Goal: Task Accomplishment & Management: Manage account settings

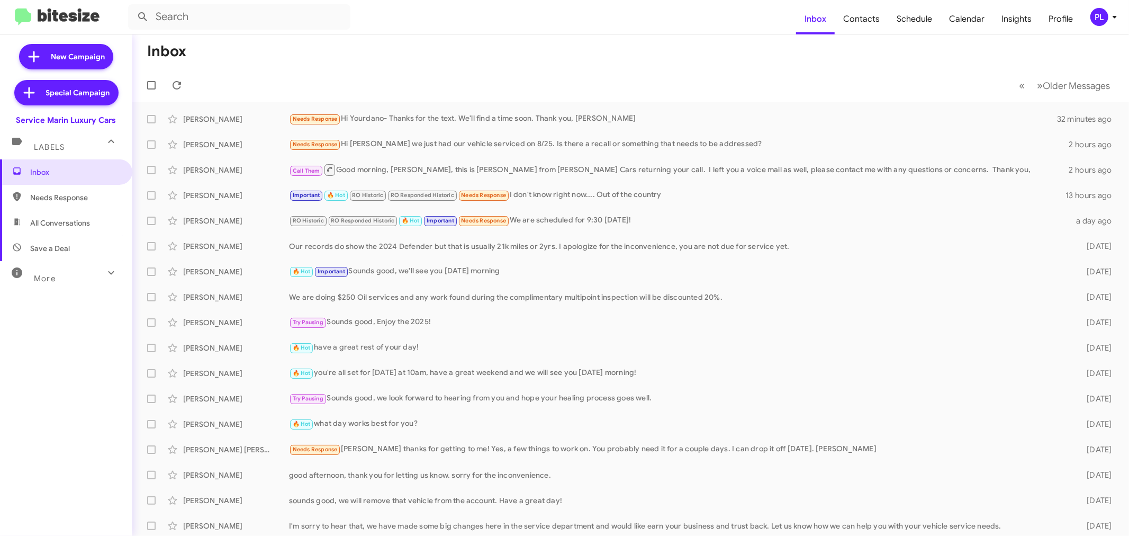
click at [1119, 16] on icon at bounding box center [1115, 17] width 13 height 13
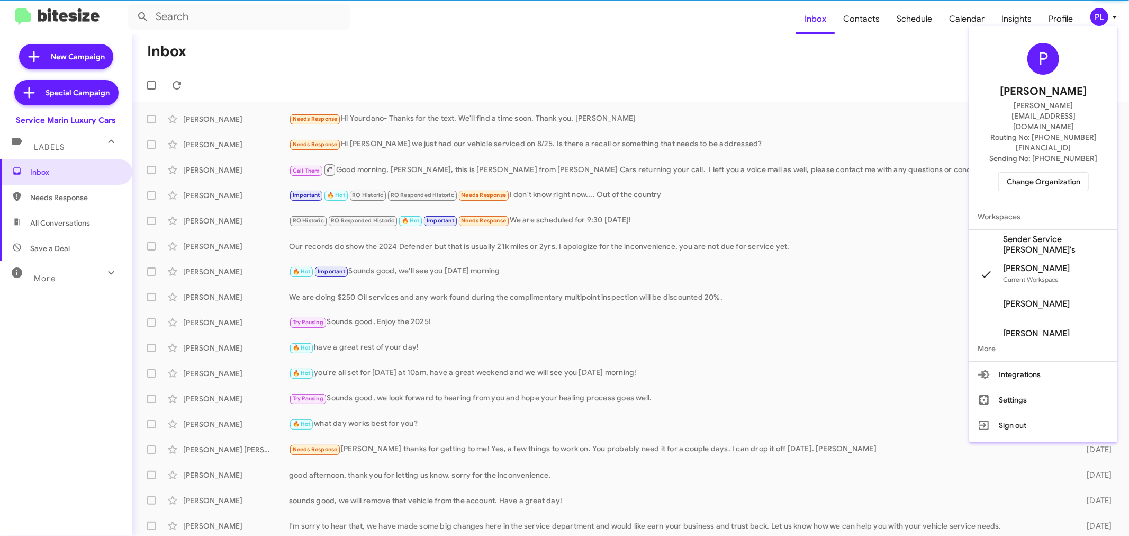
click at [1063, 173] on span "Change Organization" at bounding box center [1044, 182] width 74 height 18
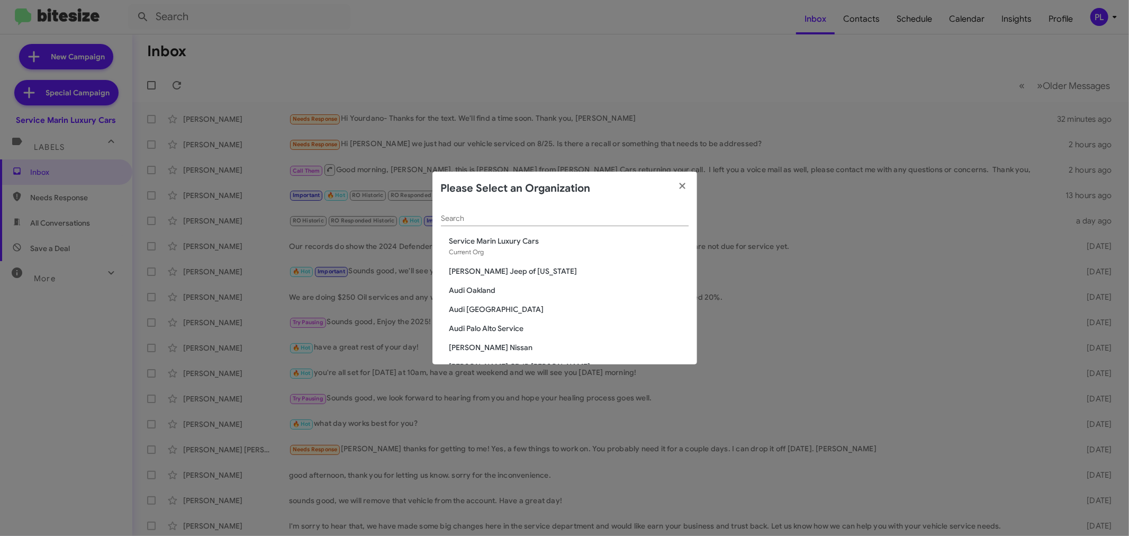
click at [595, 218] on input "Search" at bounding box center [565, 218] width 248 height 8
type input "o"
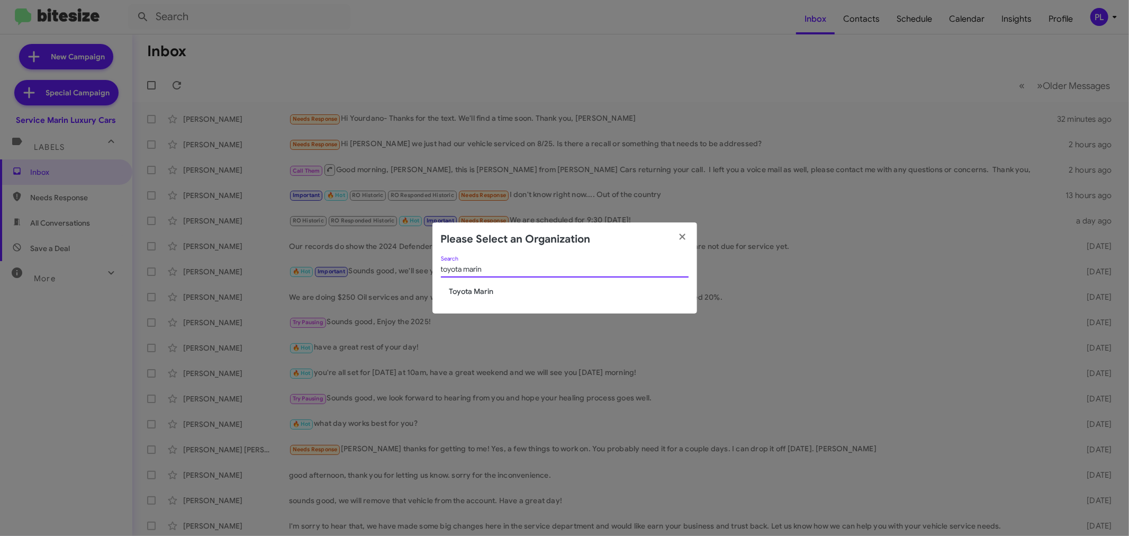
type input "toyota marin"
click at [493, 290] on span "Toyota Marin" at bounding box center [569, 291] width 239 height 11
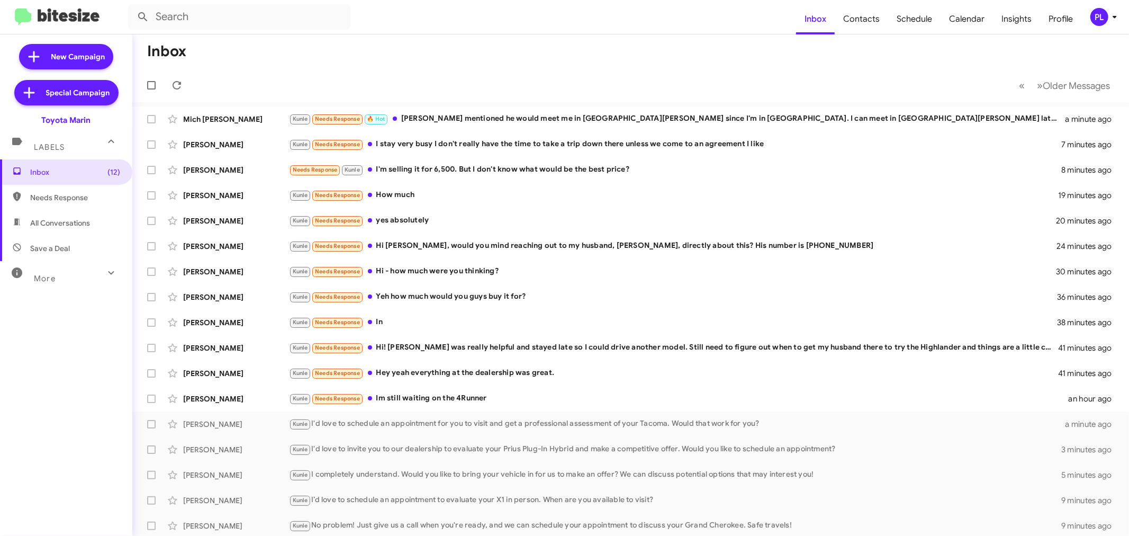
click at [1110, 23] on span "PL" at bounding box center [1106, 17] width 32 height 18
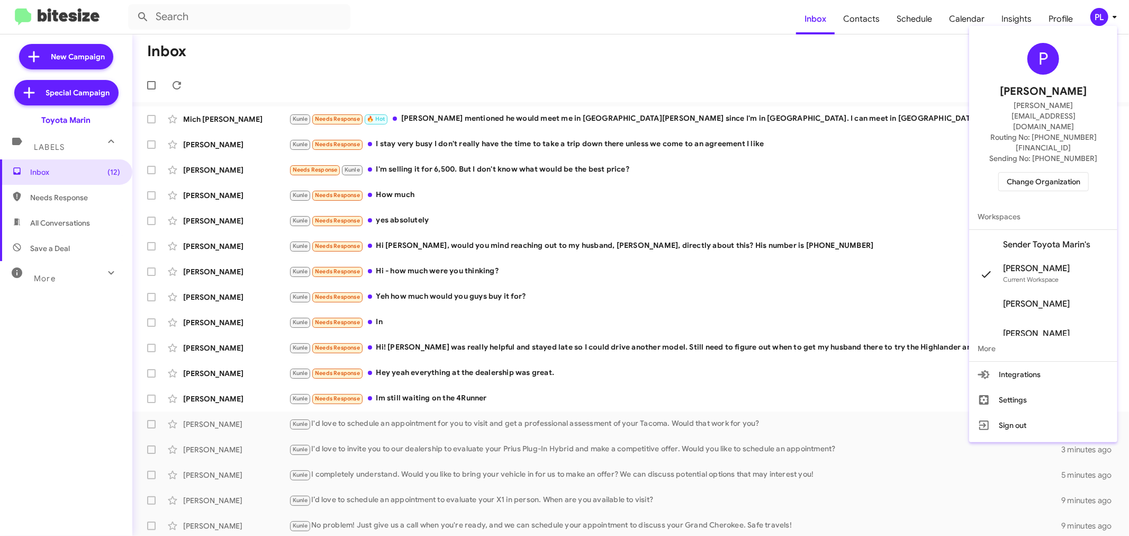
click at [960, 19] on div at bounding box center [564, 268] width 1129 height 536
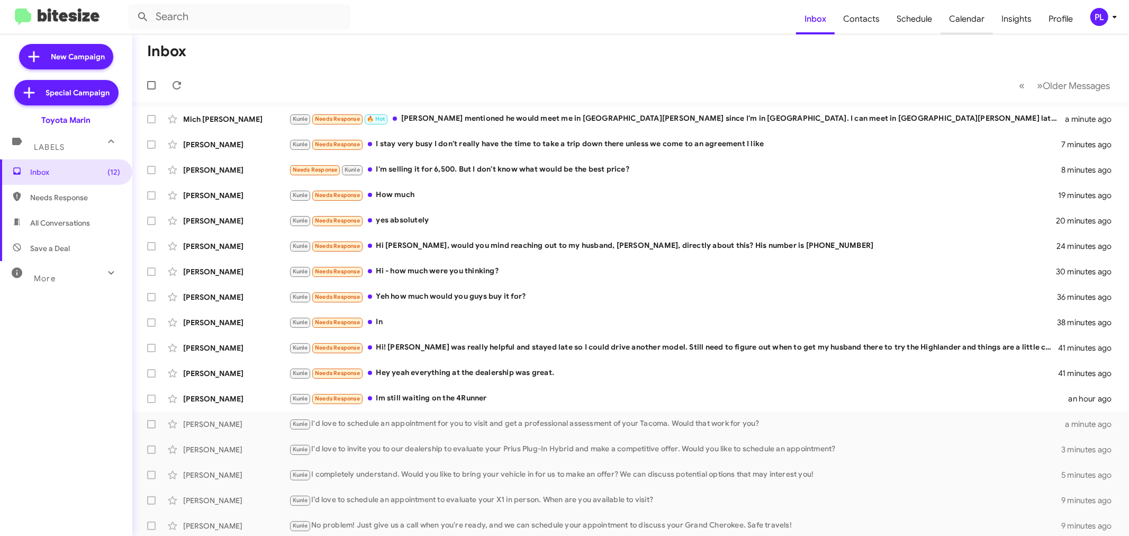
click at [965, 19] on span "Calendar" at bounding box center [967, 19] width 52 height 31
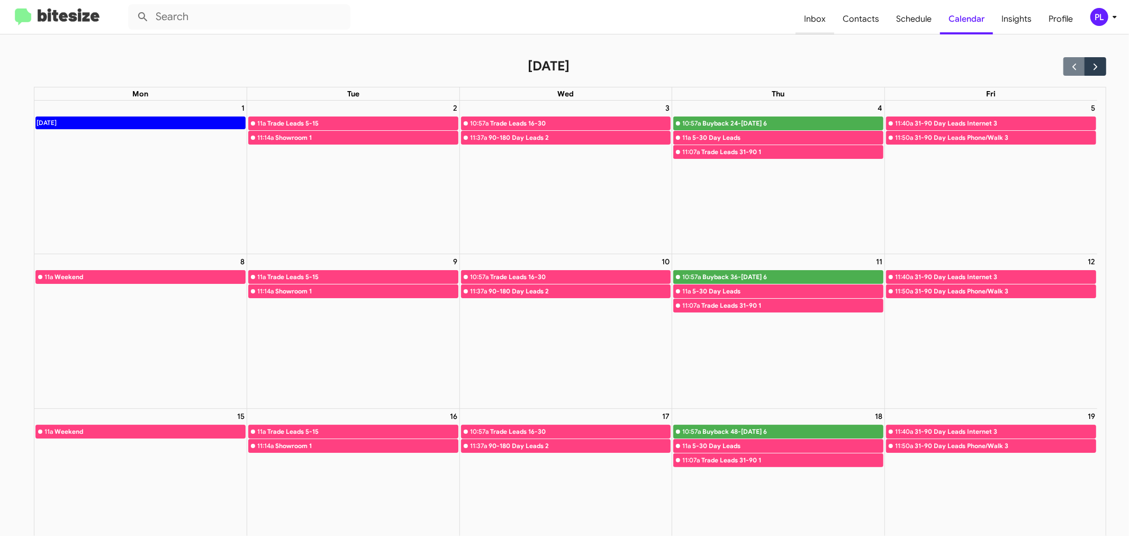
click at [824, 17] on span "Inbox" at bounding box center [815, 19] width 39 height 31
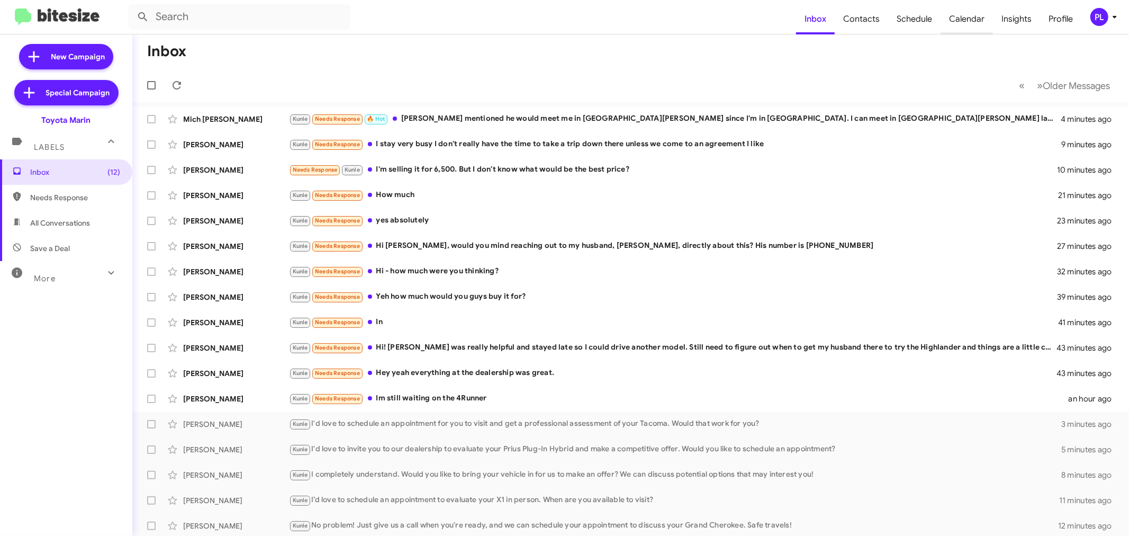
click at [986, 22] on span "Calendar" at bounding box center [967, 19] width 52 height 31
